Goal: Find specific page/section: Find specific page/section

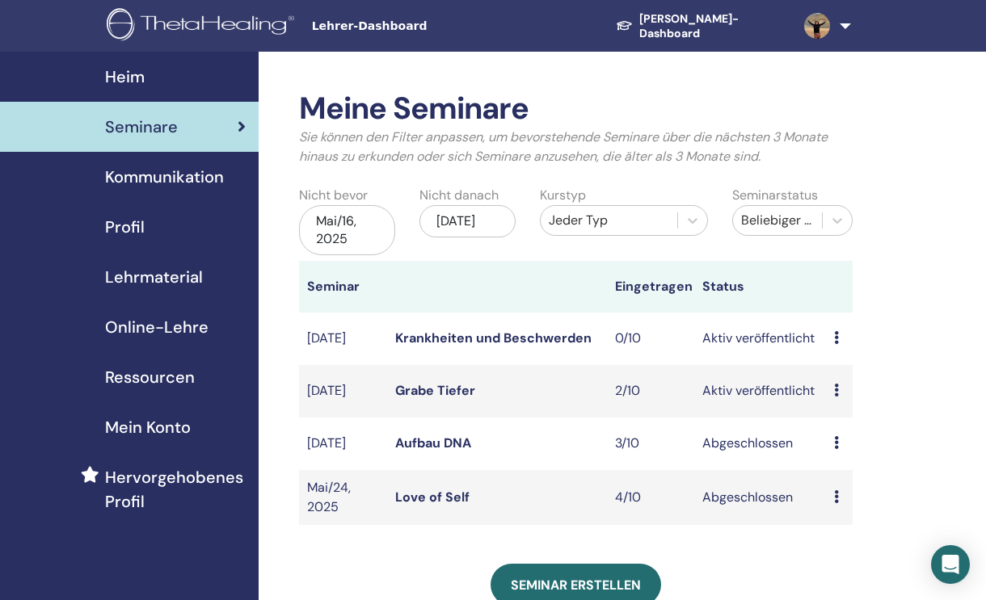
scroll to position [53, 0]
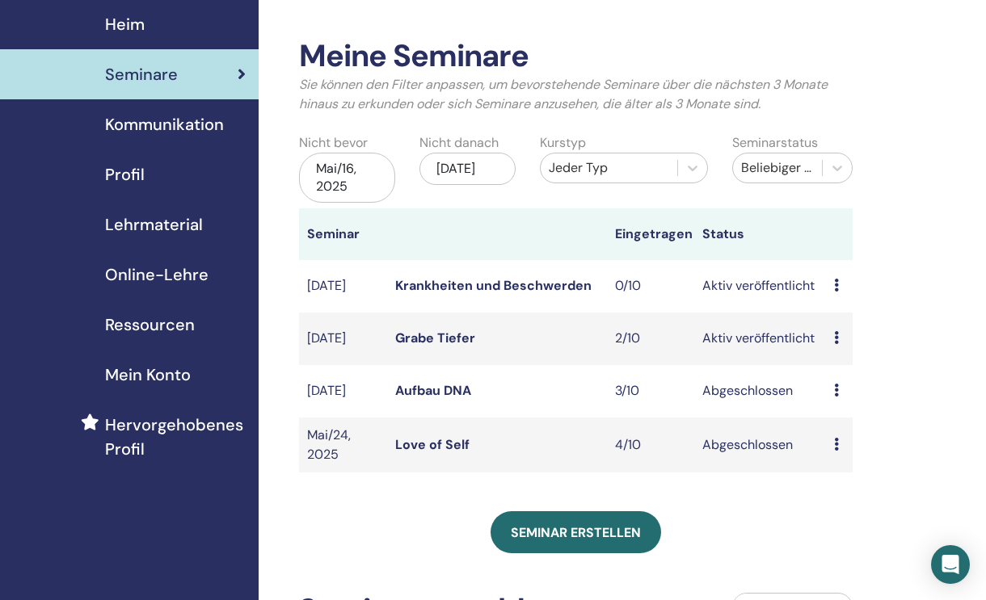
click at [661, 343] on td "2/10" at bounding box center [651, 339] width 88 height 53
click at [772, 343] on td "Aktiv veröffentlicht" at bounding box center [760, 339] width 132 height 53
click at [322, 343] on td "[DATE]" at bounding box center [343, 339] width 88 height 53
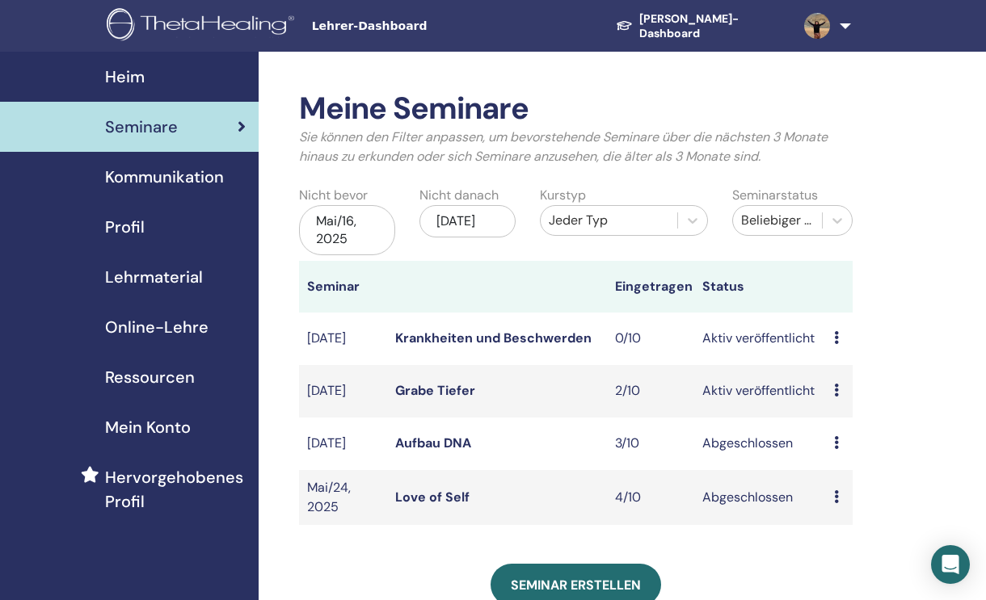
click at [341, 387] on td "Aug/23, 2025" at bounding box center [343, 391] width 88 height 53
click at [464, 396] on link "Grabe Tiefer" at bounding box center [435, 390] width 80 height 17
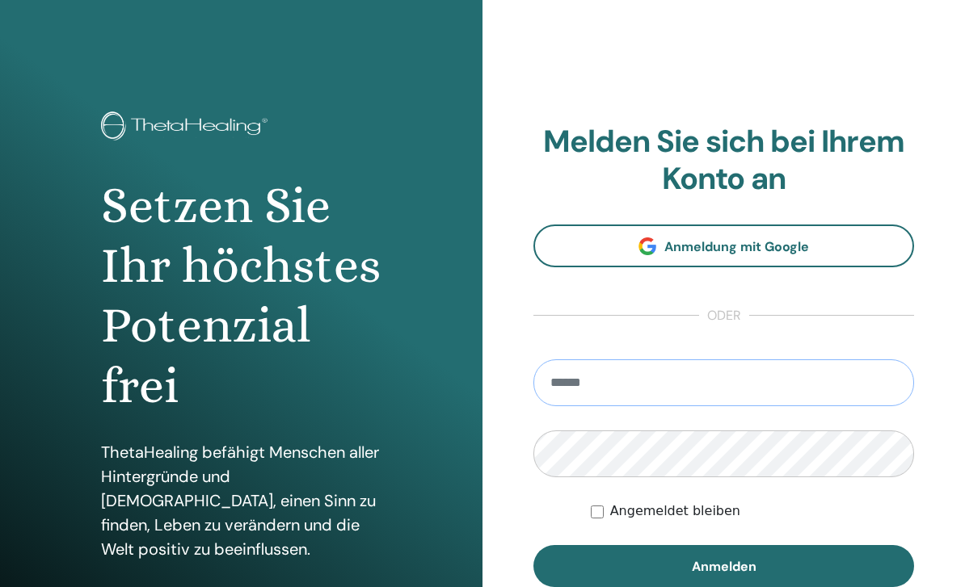
type input "**********"
click at [723, 566] on button "Anmelden" at bounding box center [723, 566] width 381 height 42
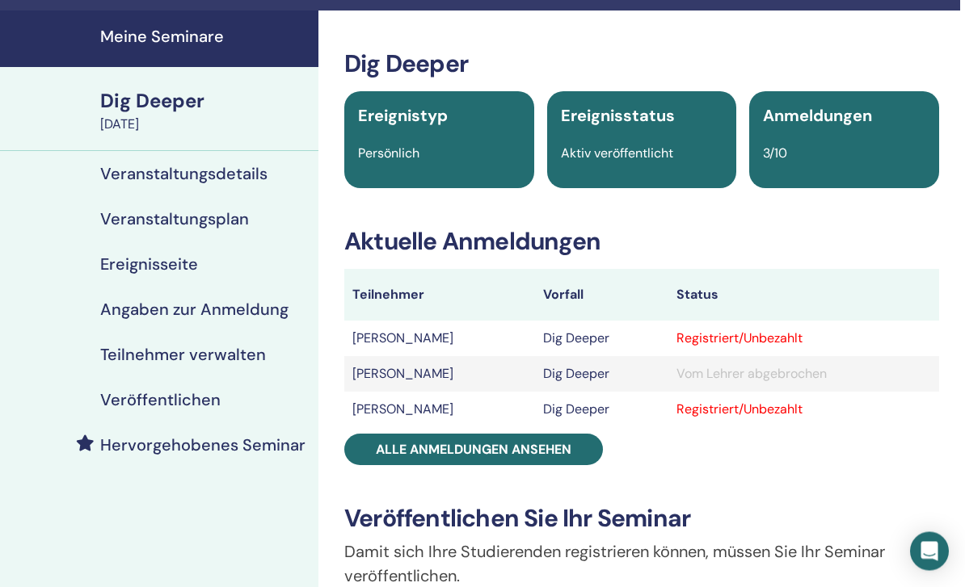
scroll to position [0, 5]
